Goal: Navigation & Orientation: Find specific page/section

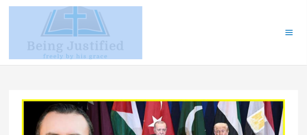
drag, startPoint x: 199, startPoint y: 65, endPoint x: 245, endPoint y: 71, distance: 46.7
click at [165, 18] on div at bounding box center [109, 32] width 201 height 65
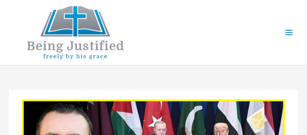
drag, startPoint x: 165, startPoint y: 18, endPoint x: 85, endPoint y: 20, distance: 80.2
click at [85, 20] on div at bounding box center [109, 32] width 201 height 65
click at [83, 44] on img at bounding box center [76, 32] width 134 height 53
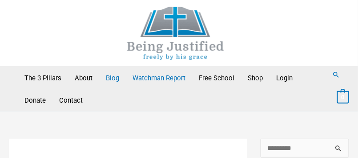
click at [165, 75] on link "Watchman Report" at bounding box center [159, 78] width 66 height 22
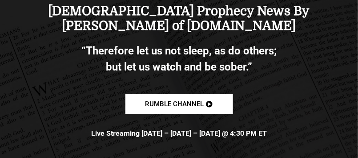
scroll to position [202, 0]
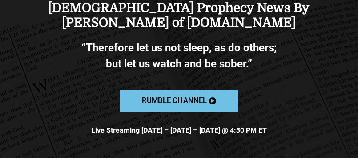
click at [195, 97] on span "Rumble channel" at bounding box center [174, 101] width 65 height 8
